Goal: Task Accomplishment & Management: Manage account settings

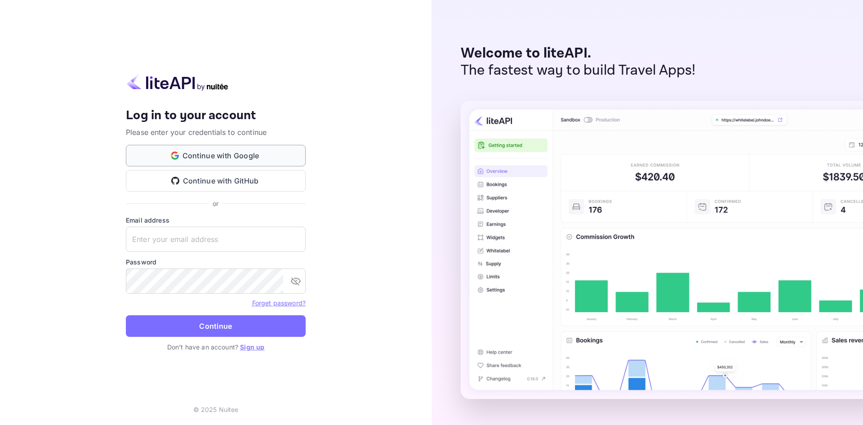
click at [220, 157] on button "Continue with Google" at bounding box center [216, 156] width 180 height 22
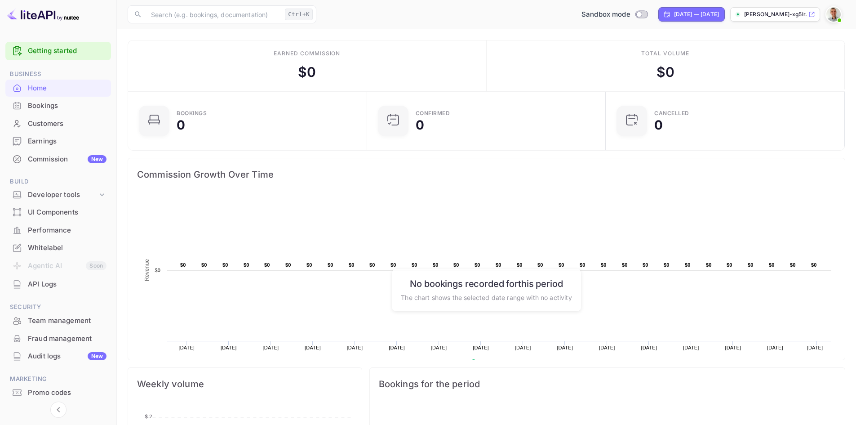
click at [40, 108] on div "Bookings" at bounding box center [67, 106] width 79 height 10
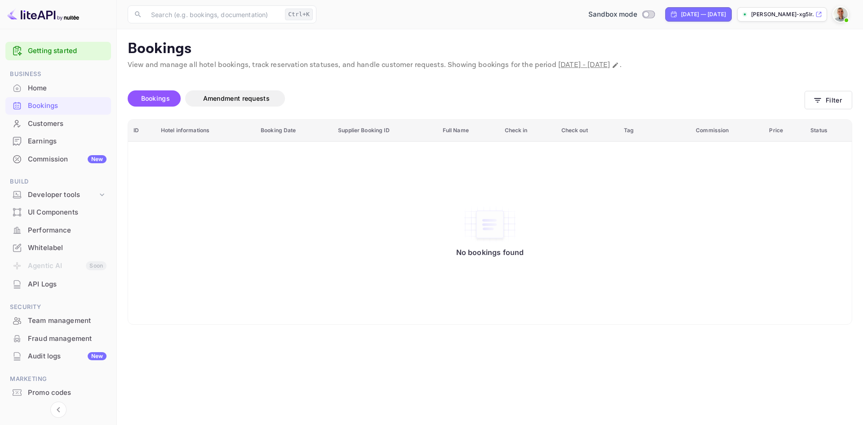
click at [45, 20] on img at bounding box center [43, 14] width 72 height 14
click at [52, 13] on img at bounding box center [43, 14] width 72 height 14
click at [35, 87] on div "Home" at bounding box center [67, 88] width 79 height 10
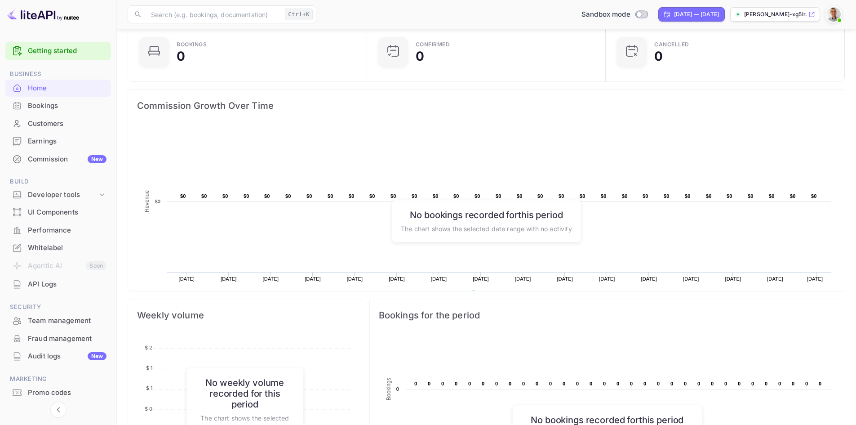
scroll to position [262, 0]
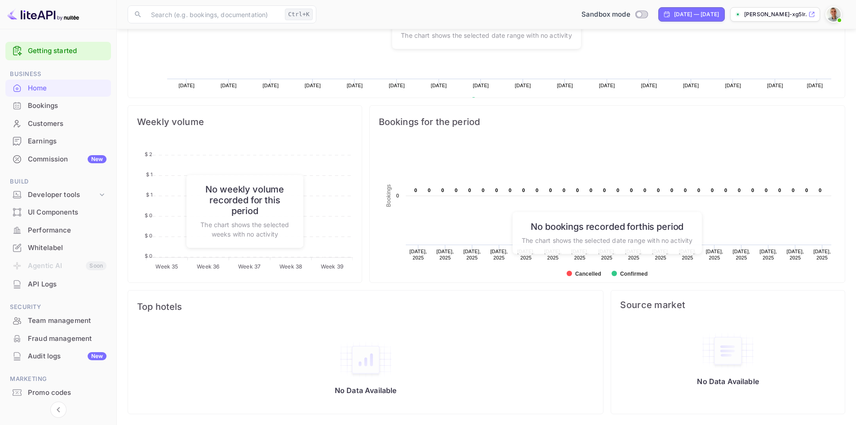
click at [49, 289] on div "API Logs" at bounding box center [67, 284] width 79 height 10
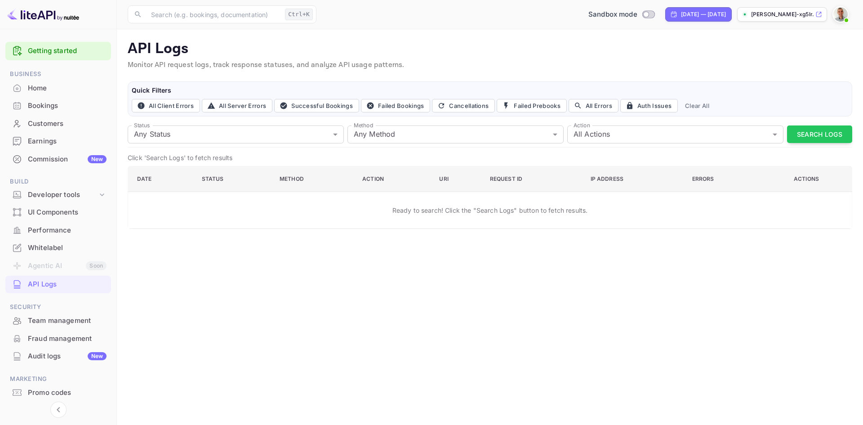
drag, startPoint x: 800, startPoint y: 5, endPoint x: 797, endPoint y: 10, distance: 5.8
click at [799, 5] on div "​ Ctrl+K ​ Sandbox mode Aug 26, 2025 — Sep 25, 2025 remus-cretu-xg5lr.nuit..." at bounding box center [490, 14] width 746 height 29
click at [790, 14] on p "[PERSON_NAME]-xg5lr.nuit..." at bounding box center [782, 14] width 62 height 8
click at [840, 13] on img at bounding box center [841, 14] width 14 height 14
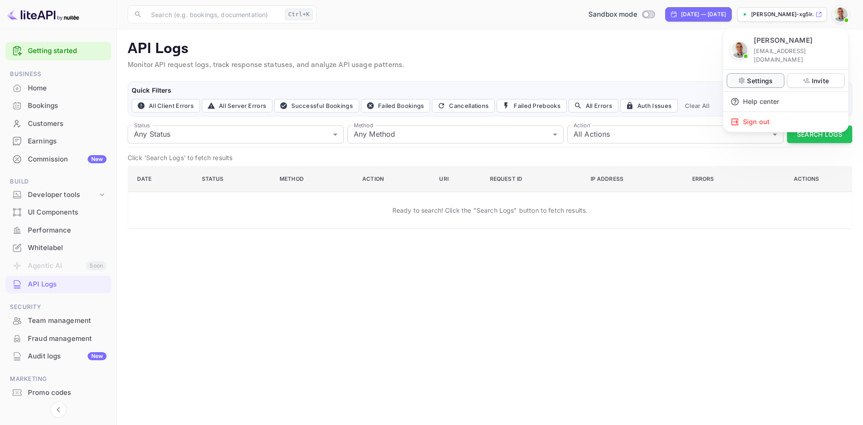
click at [759, 76] on p "Settings" at bounding box center [760, 80] width 26 height 9
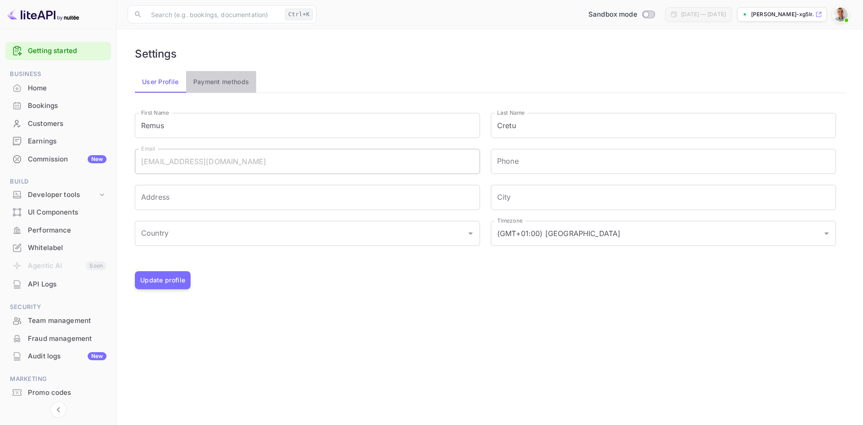
click at [210, 85] on button "Payment methods" at bounding box center [221, 82] width 71 height 22
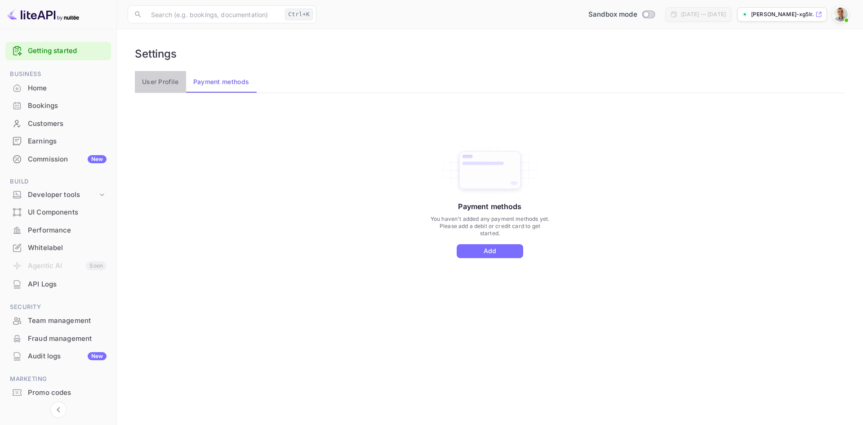
click at [164, 80] on button "User Profile" at bounding box center [160, 82] width 51 height 22
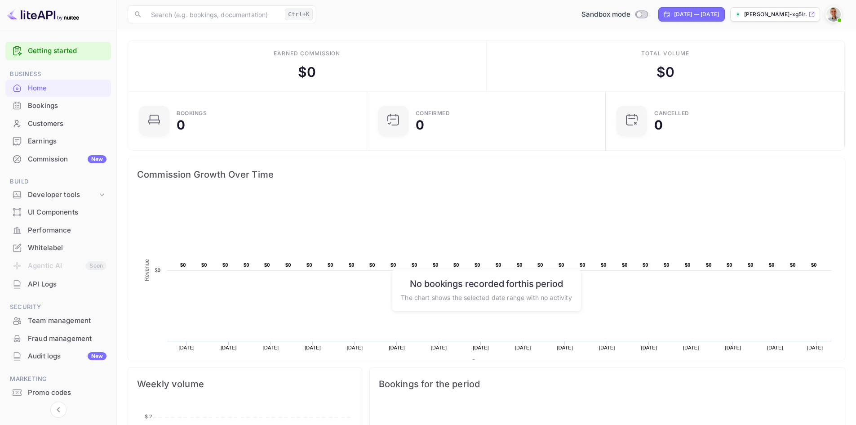
click at [812, 13] on icon at bounding box center [812, 14] width 7 height 6
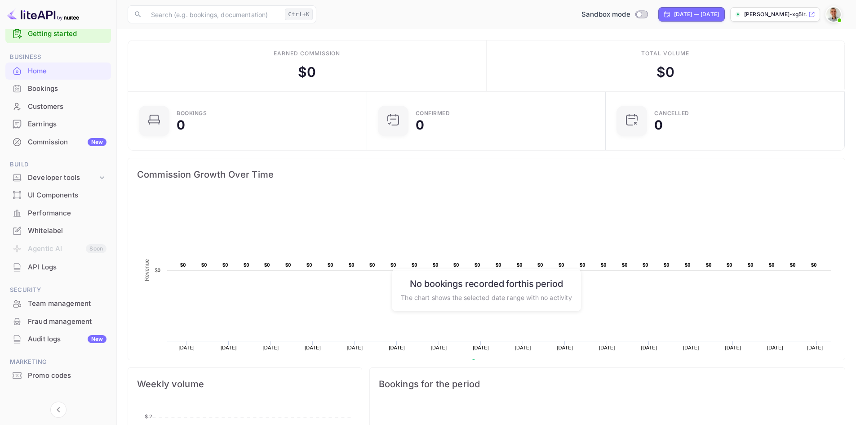
scroll to position [27, 0]
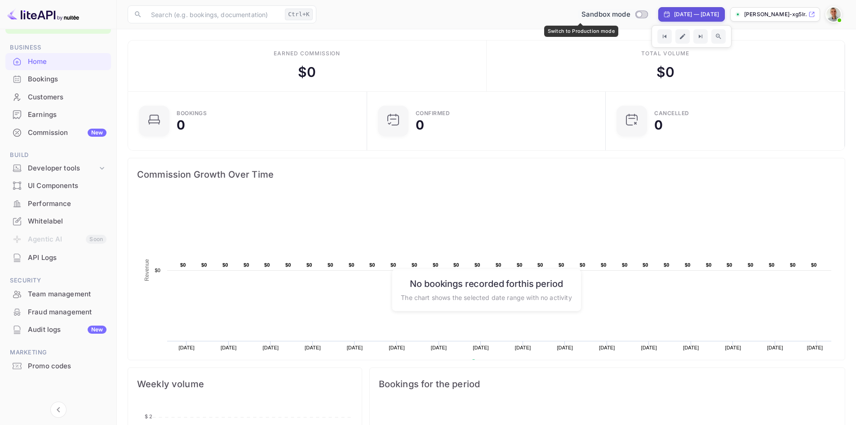
click at [630, 13] on input "Switch to Production mode" at bounding box center [639, 14] width 18 height 6
checkbox input "false"
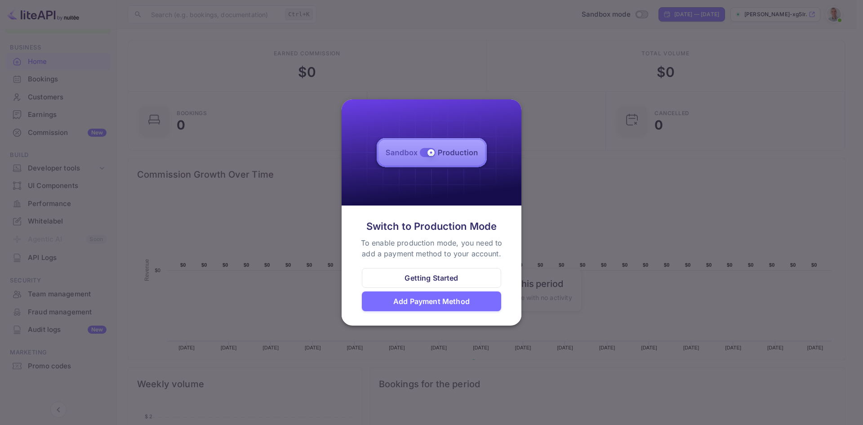
click at [558, 179] on div at bounding box center [431, 212] width 863 height 425
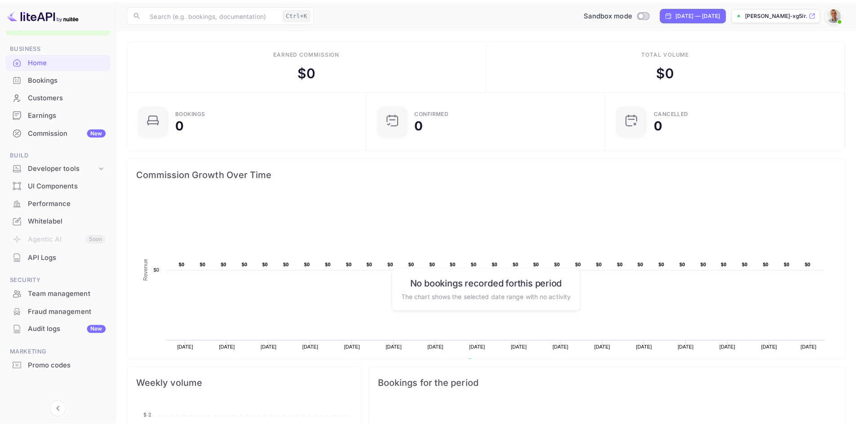
scroll to position [7, 7]
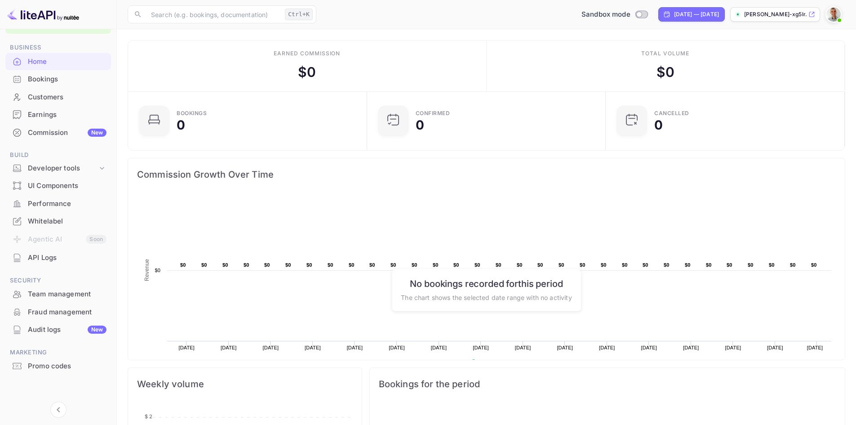
click at [833, 13] on img at bounding box center [834, 14] width 14 height 14
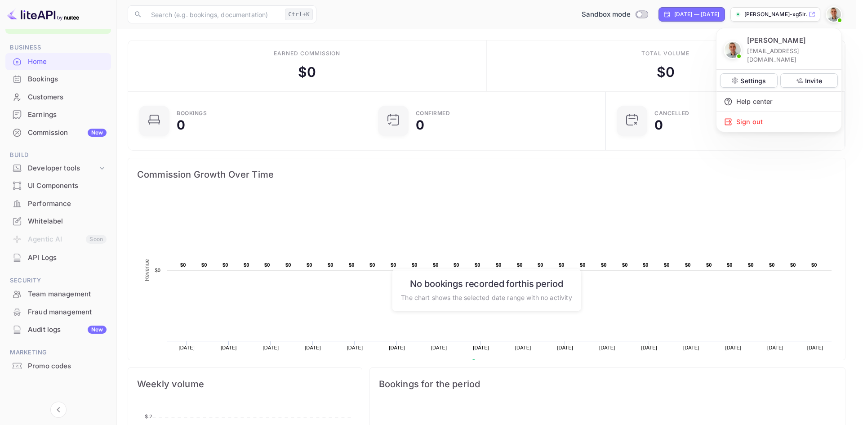
click at [697, 17] on div at bounding box center [431, 212] width 863 height 425
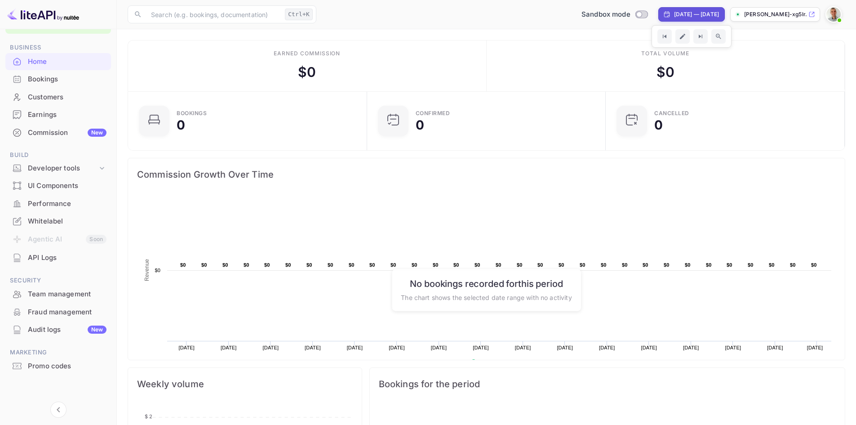
click at [773, 13] on p "[PERSON_NAME]-xg5lr.nuit..." at bounding box center [776, 14] width 62 height 8
click at [832, 11] on img at bounding box center [834, 14] width 14 height 14
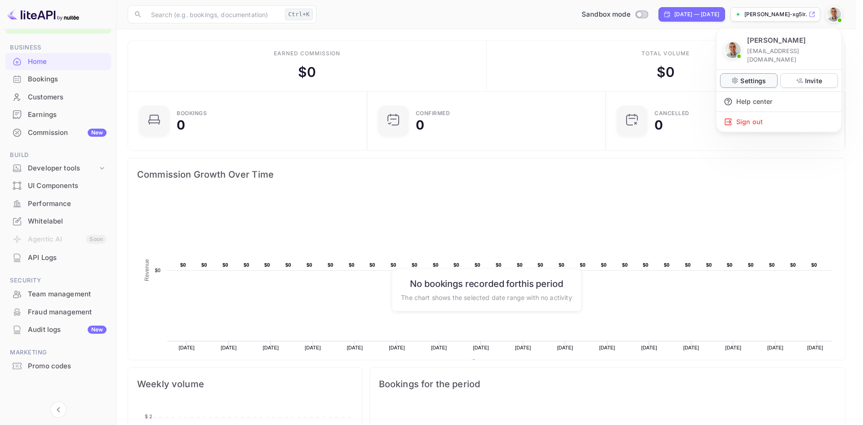
click at [754, 76] on p "Settings" at bounding box center [754, 80] width 26 height 9
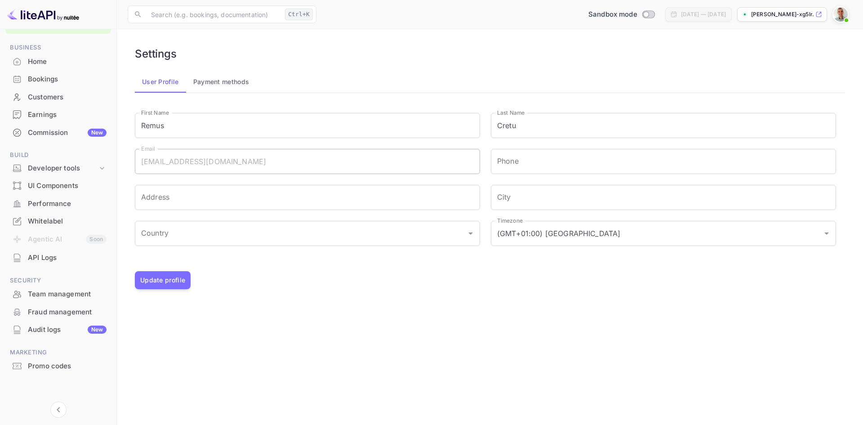
click at [218, 80] on div "[PERSON_NAME] [EMAIL_ADDRESS][DOMAIN_NAME] Settings Invite Help center Sign out" at bounding box center [431, 212] width 863 height 425
click at [96, 166] on div "[PERSON_NAME] [EMAIL_ADDRESS][DOMAIN_NAME] Settings Invite Help center Sign out" at bounding box center [431, 212] width 863 height 425
click at [51, 173] on div "[PERSON_NAME] [EMAIL_ADDRESS][DOMAIN_NAME] Settings Invite Help center Sign out" at bounding box center [431, 212] width 863 height 425
click at [55, 169] on div "[PERSON_NAME] [EMAIL_ADDRESS][DOMAIN_NAME] Settings Invite Help center Sign out" at bounding box center [431, 212] width 863 height 425
click at [102, 169] on div "[PERSON_NAME] [EMAIL_ADDRESS][DOMAIN_NAME] Settings Invite Help center Sign out" at bounding box center [431, 212] width 863 height 425
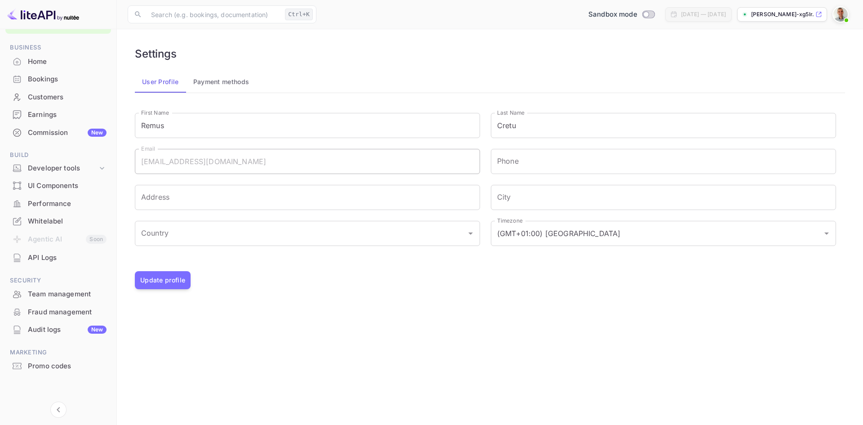
click at [102, 170] on div "[PERSON_NAME] [EMAIL_ADDRESS][DOMAIN_NAME] Settings Invite Help center Sign out" at bounding box center [431, 212] width 863 height 425
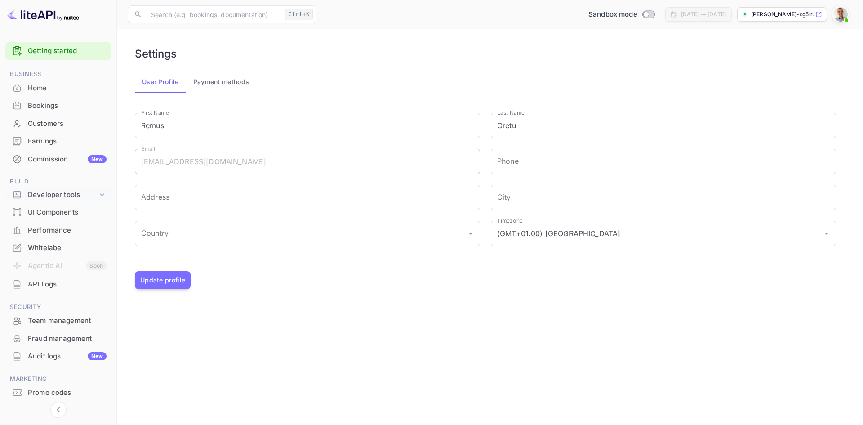
click at [99, 193] on icon at bounding box center [102, 194] width 9 height 9
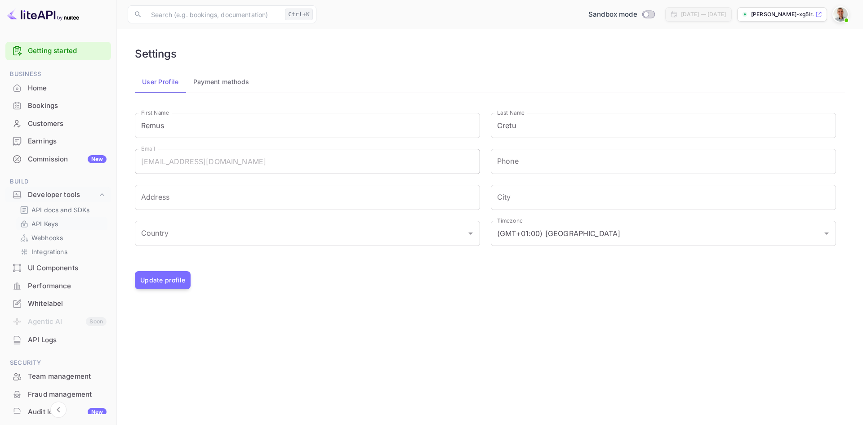
click at [44, 227] on p "API Keys" at bounding box center [44, 223] width 27 height 9
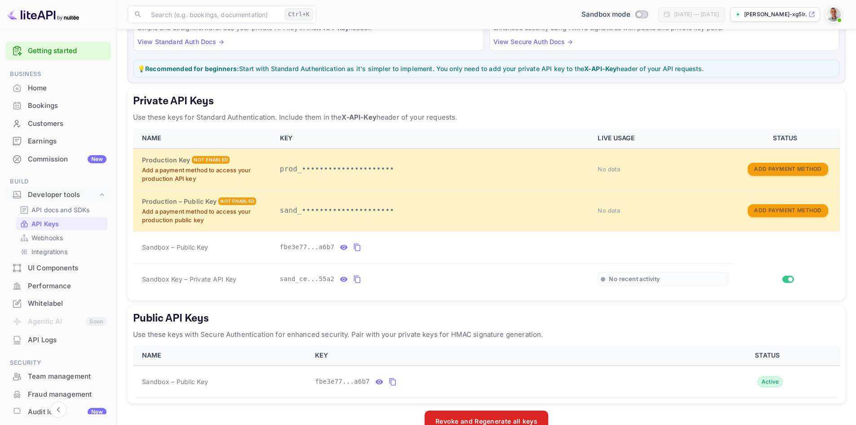
scroll to position [115, 0]
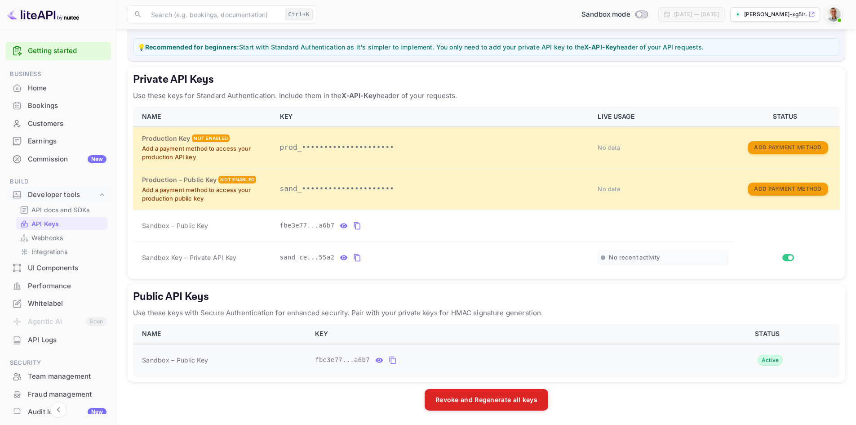
click at [389, 357] on icon "public api keys table" at bounding box center [393, 360] width 8 height 11
click at [375, 361] on icon "public api keys table" at bounding box center [379, 360] width 8 height 11
click at [471, 406] on button "Revoke and Regenerate all keys" at bounding box center [487, 399] width 124 height 22
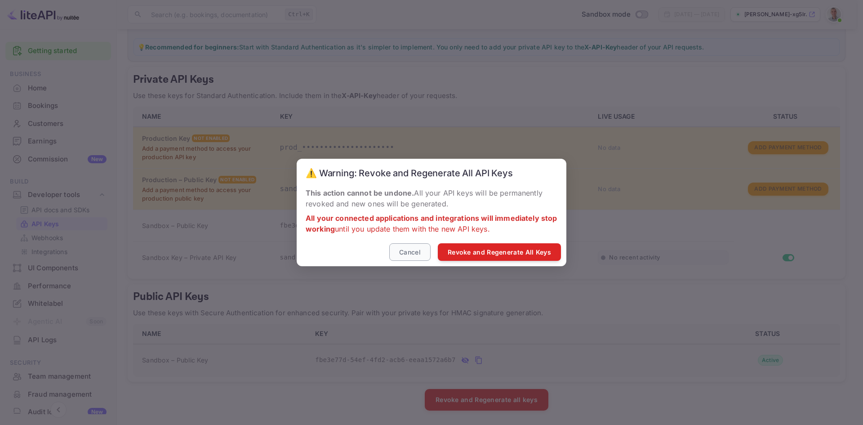
click at [419, 252] on button "Cancel" at bounding box center [409, 252] width 41 height 18
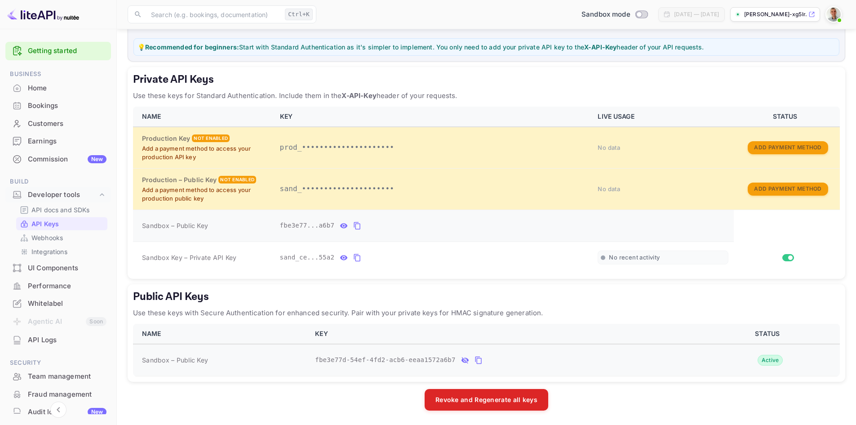
click at [340, 226] on icon "private api keys table" at bounding box center [344, 225] width 8 height 11
click at [354, 258] on icon "private api keys table" at bounding box center [357, 258] width 6 height 8
